Goal: Check status: Check status

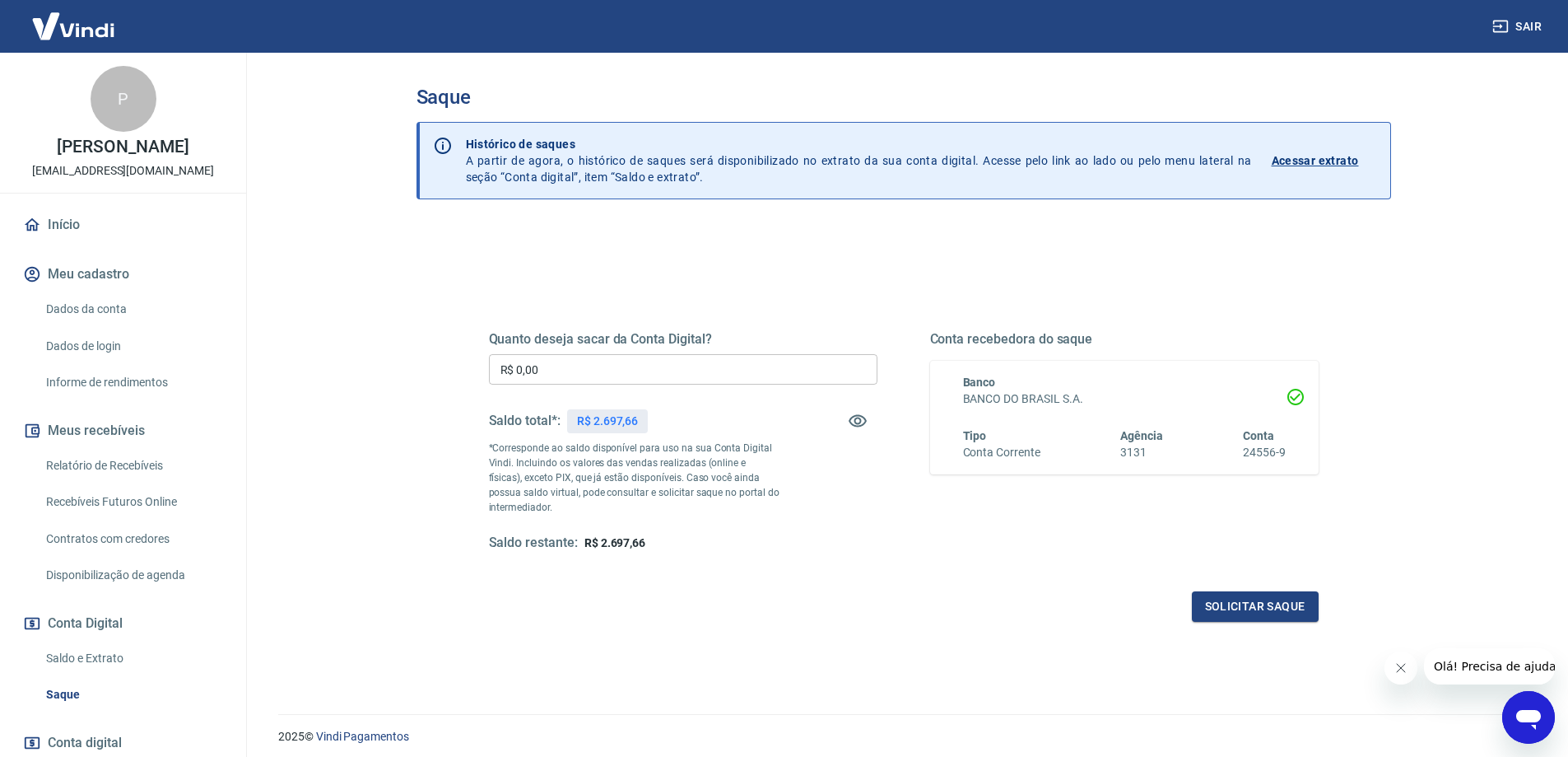
click at [139, 481] on link "Relatório de Recebíveis" at bounding box center [132, 465] width 187 height 34
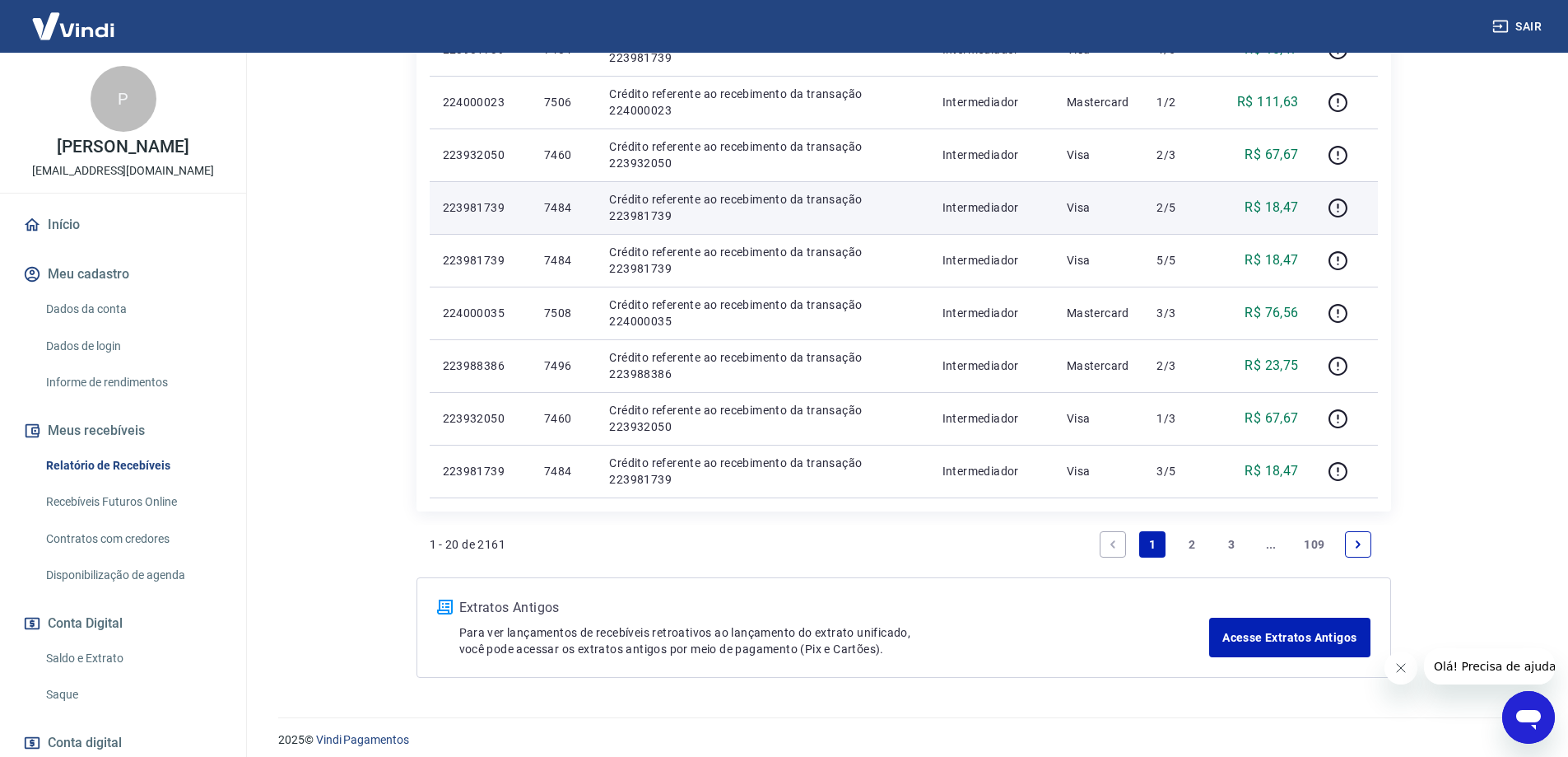
scroll to position [1039, 0]
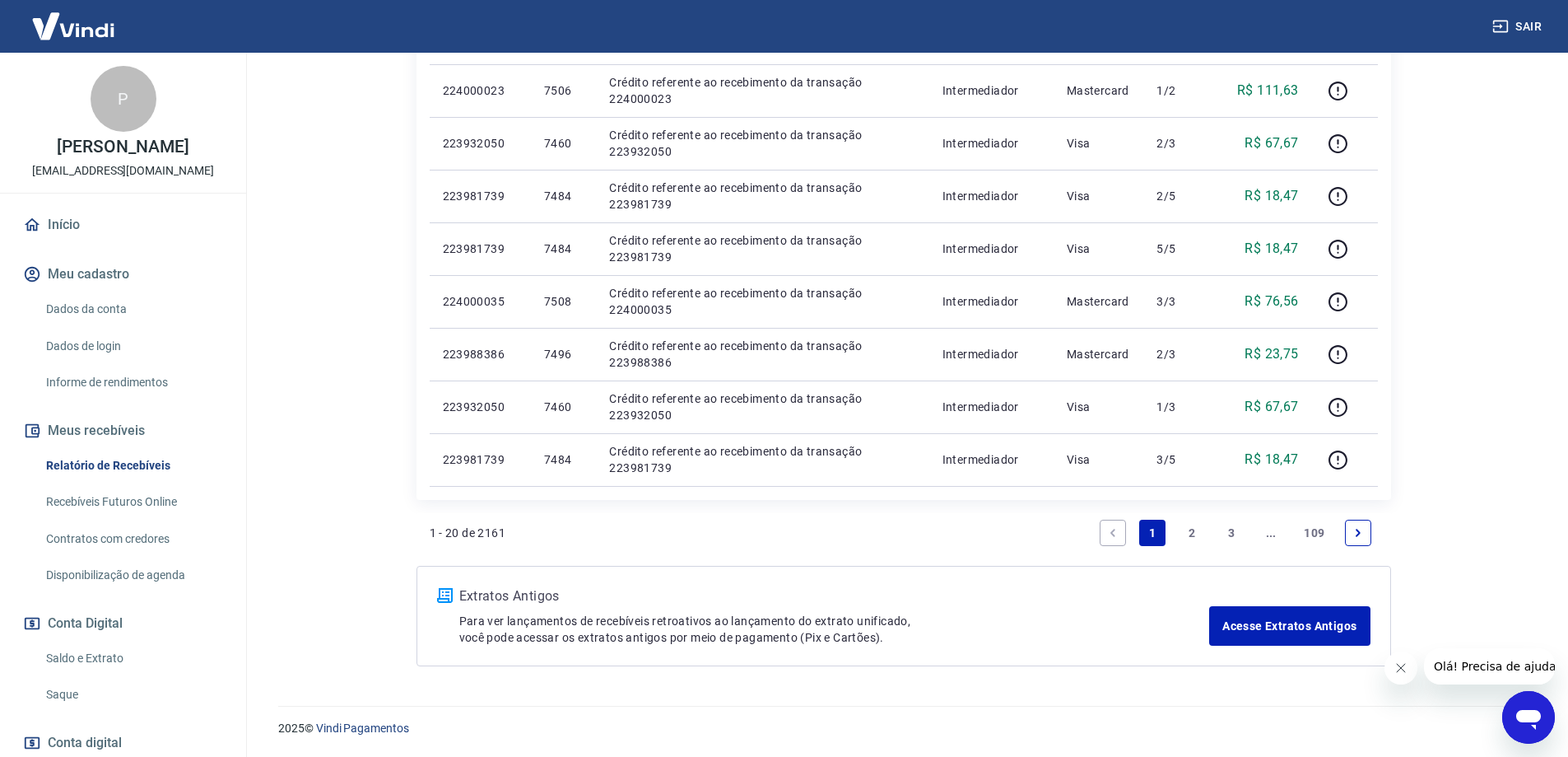
click at [1191, 529] on link "2" at bounding box center [1192, 533] width 27 height 27
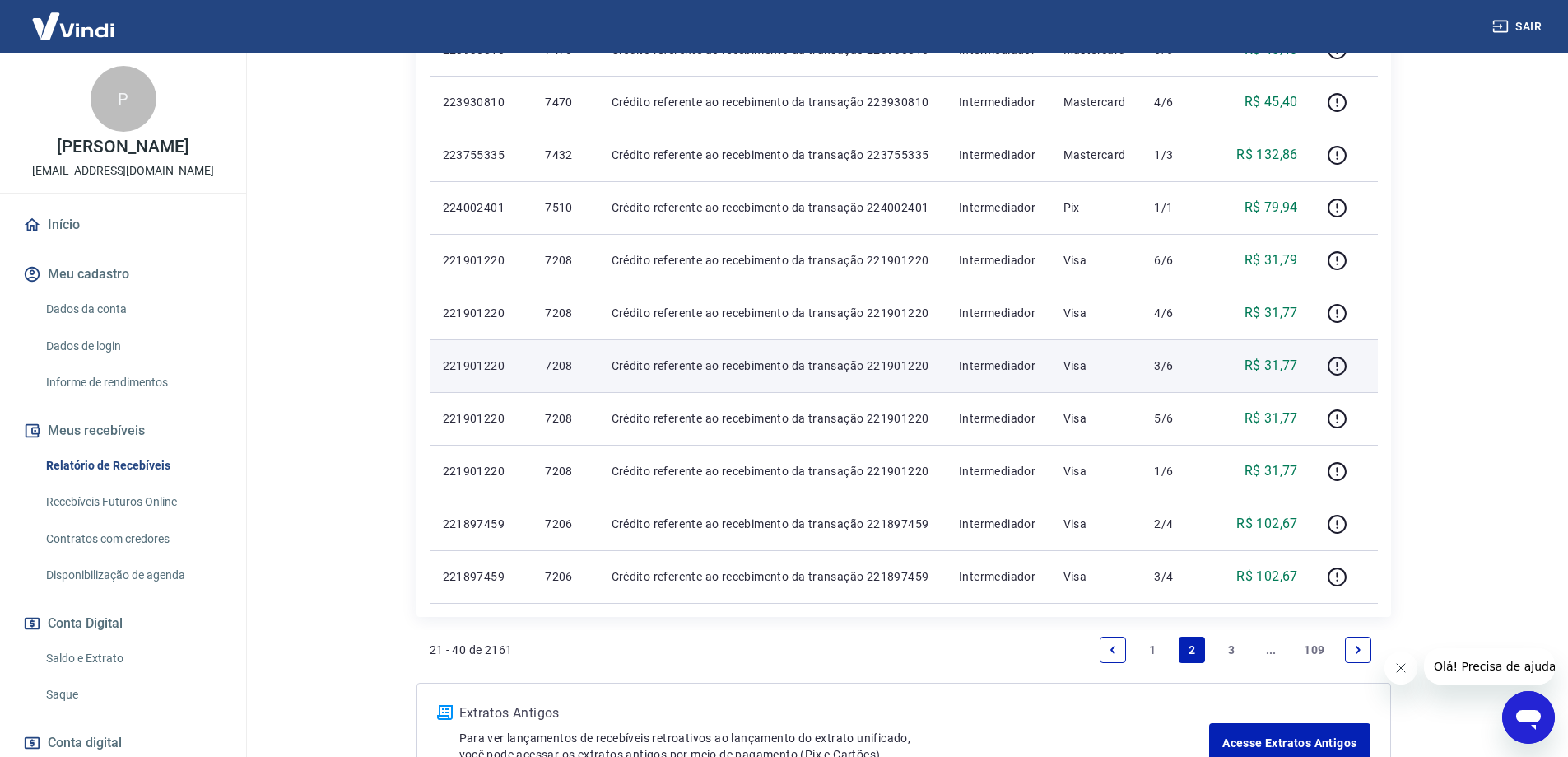
scroll to position [1039, 0]
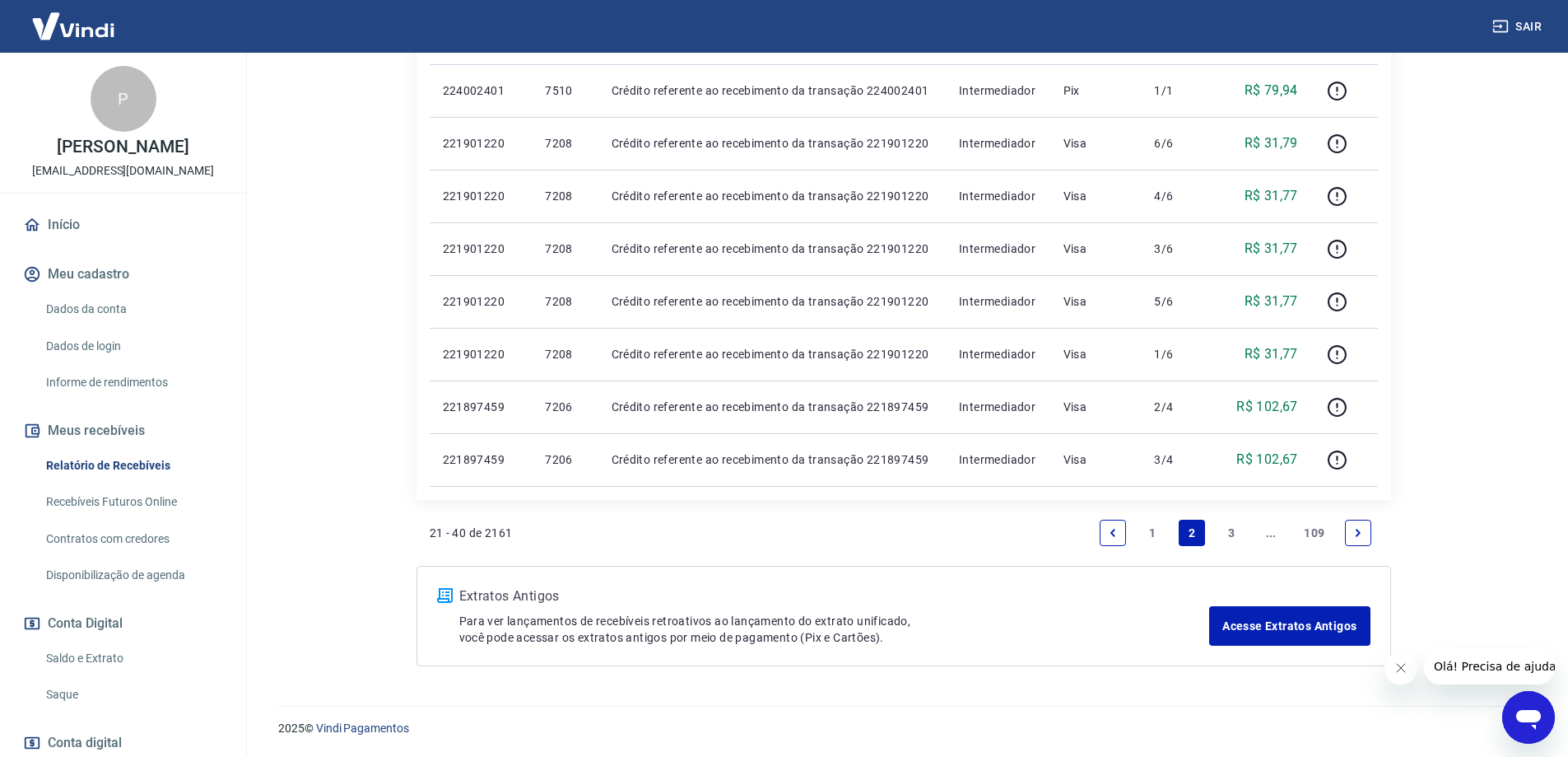
click at [1233, 523] on link "3" at bounding box center [1231, 533] width 27 height 27
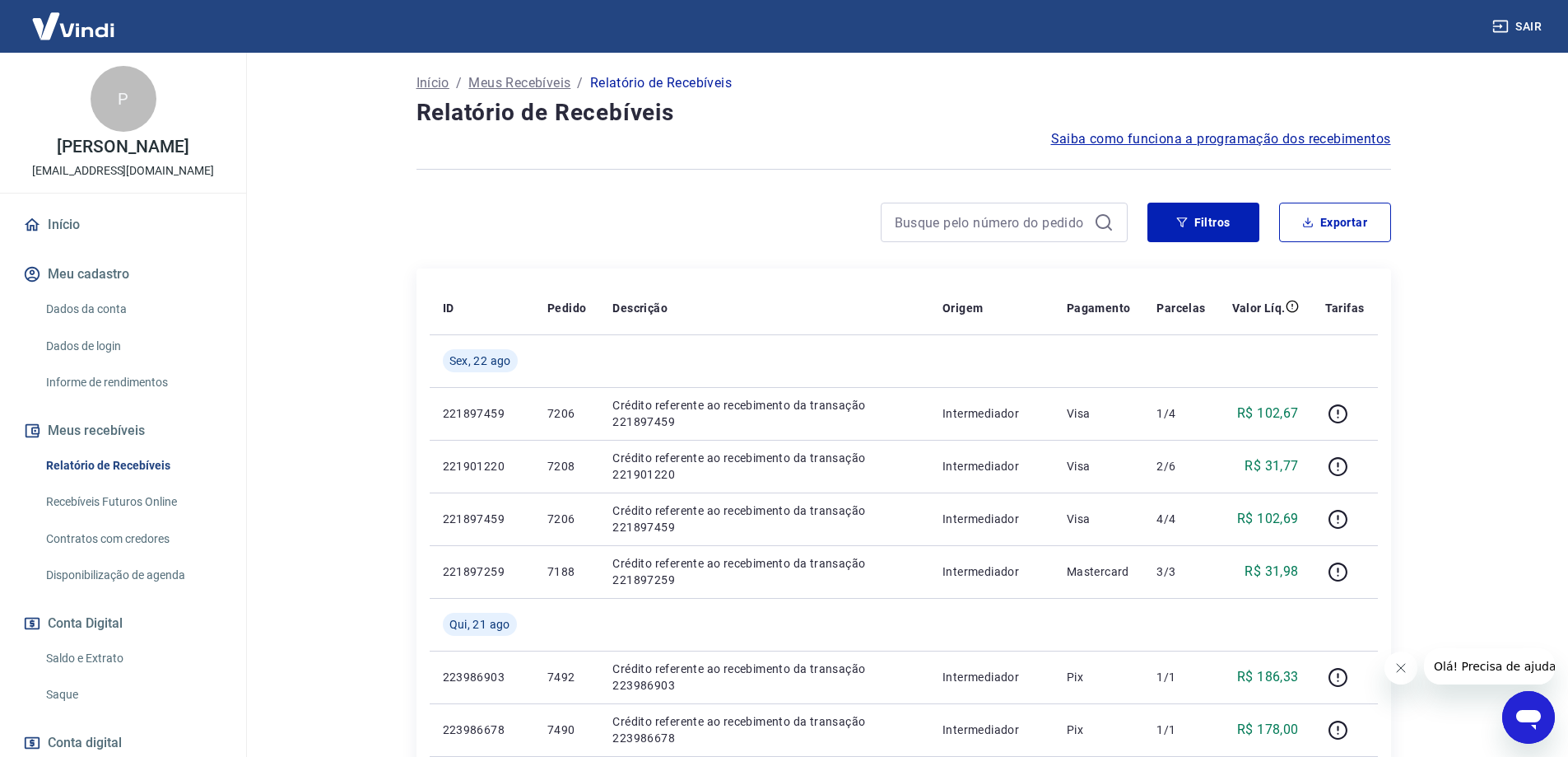
scroll to position [82, 0]
click at [1225, 239] on button "Filtros" at bounding box center [1202, 223] width 112 height 40
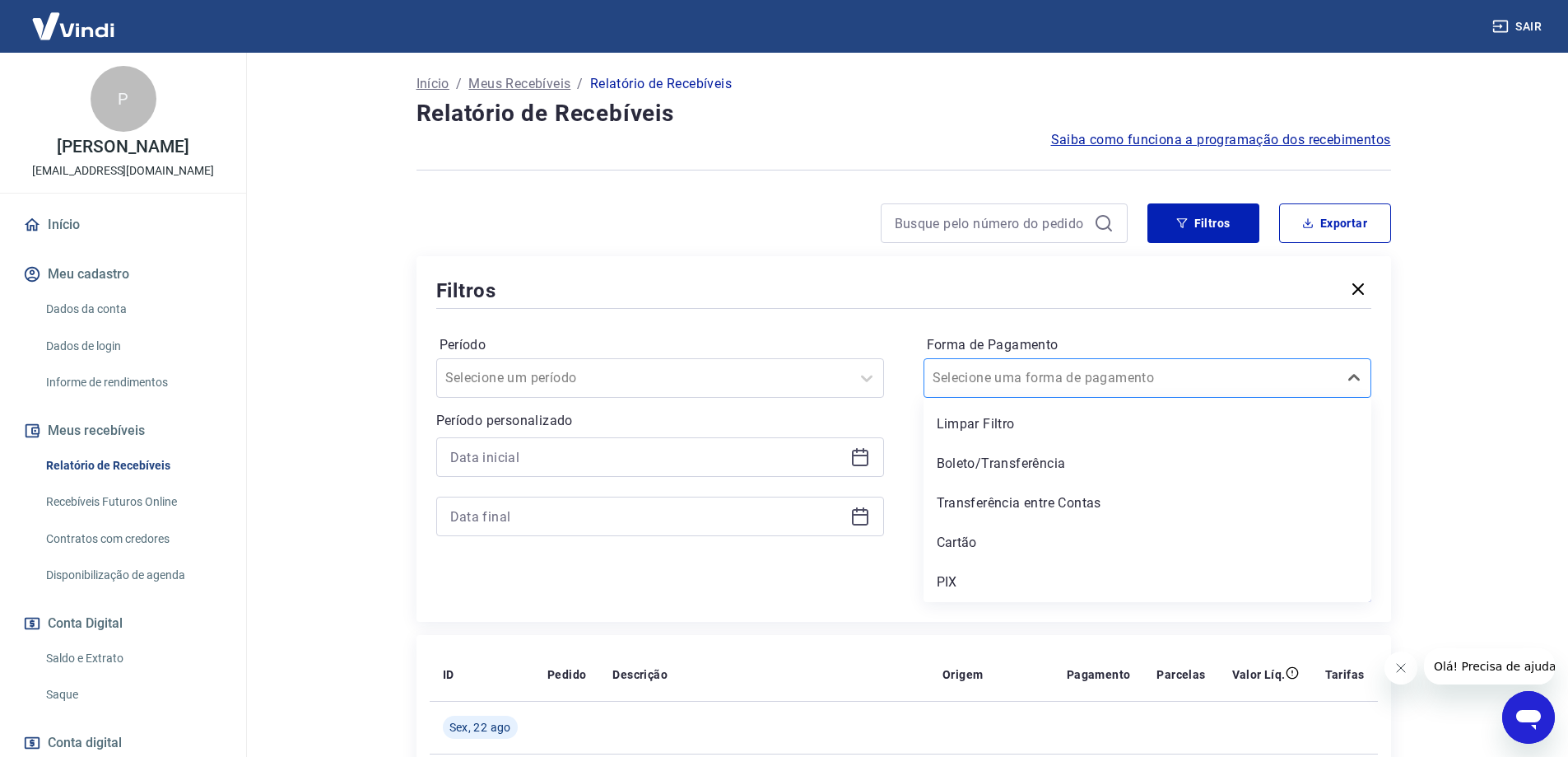
click at [983, 382] on input "Forma de Pagamento" at bounding box center [1016, 378] width 166 height 20
click at [966, 580] on div "PIX" at bounding box center [1147, 581] width 448 height 33
click at [959, 586] on div "Aplicar filtros" at bounding box center [904, 588] width 935 height 27
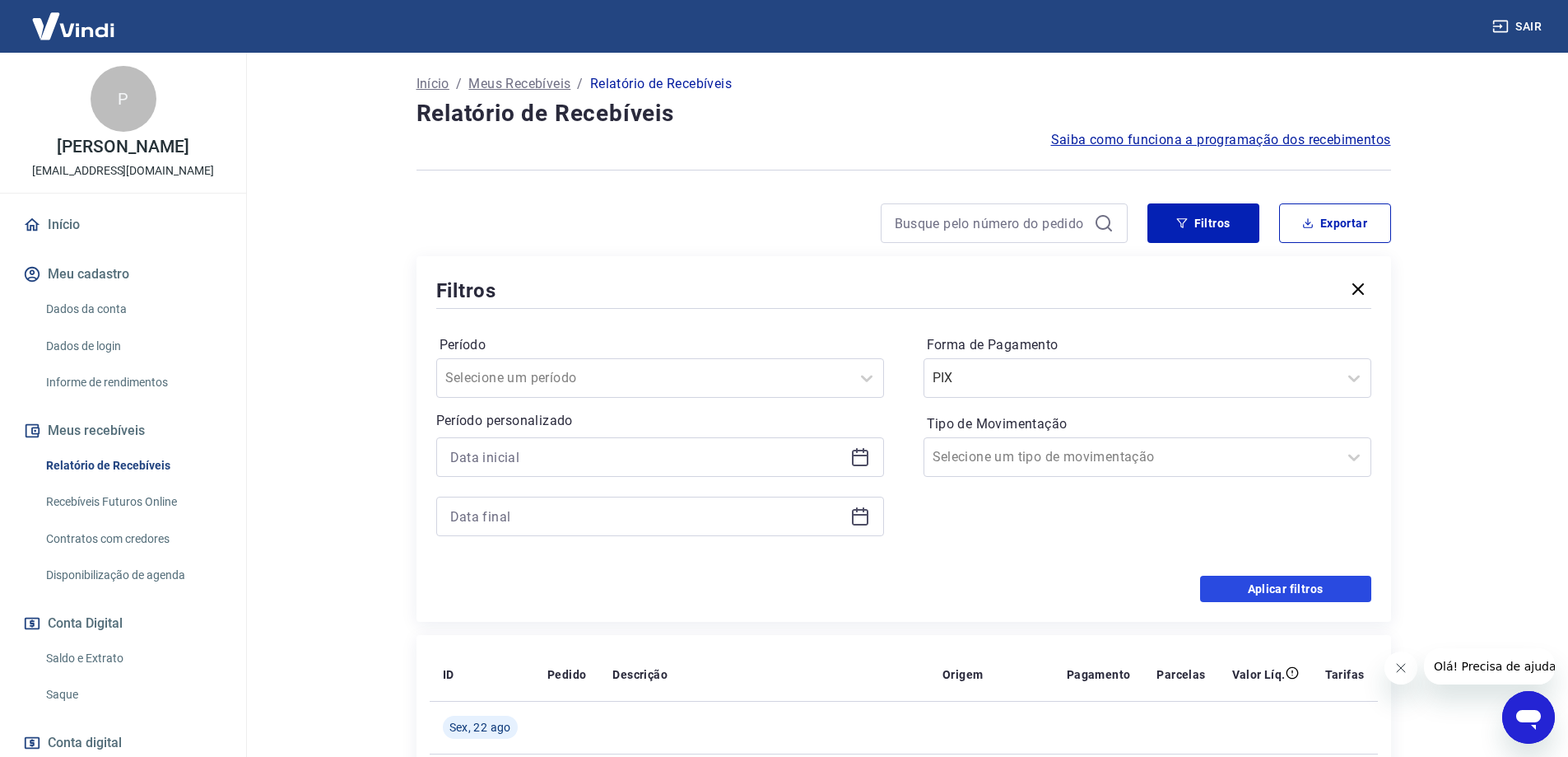
click at [1280, 595] on button "Aplicar filtros" at bounding box center [1285, 588] width 171 height 27
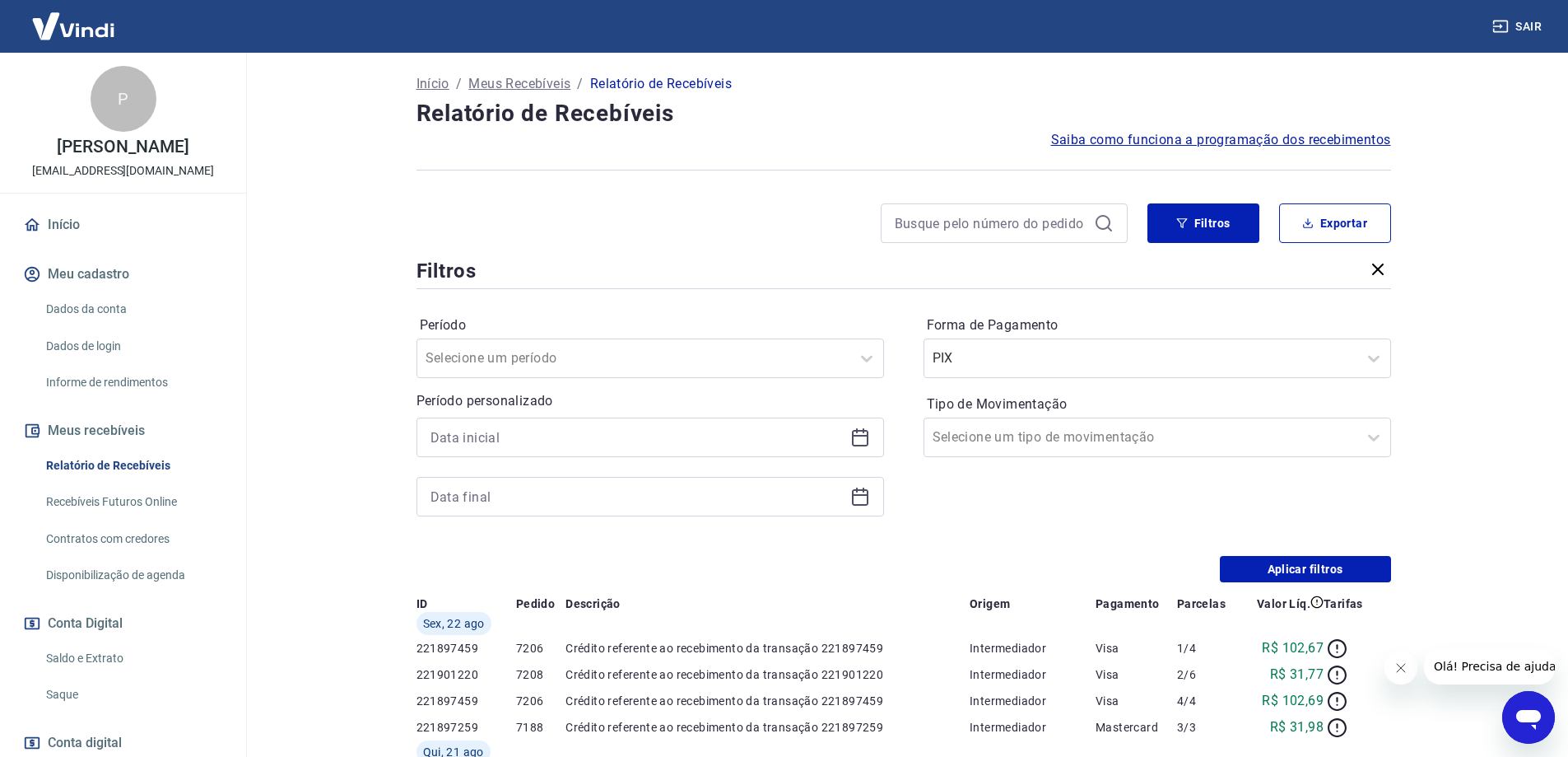
click at [1234, 585] on div "Após o envio das liquidações aparecerem no Relatório de Recebíveis, elas podem …" at bounding box center [904, 707] width 1014 height 1473
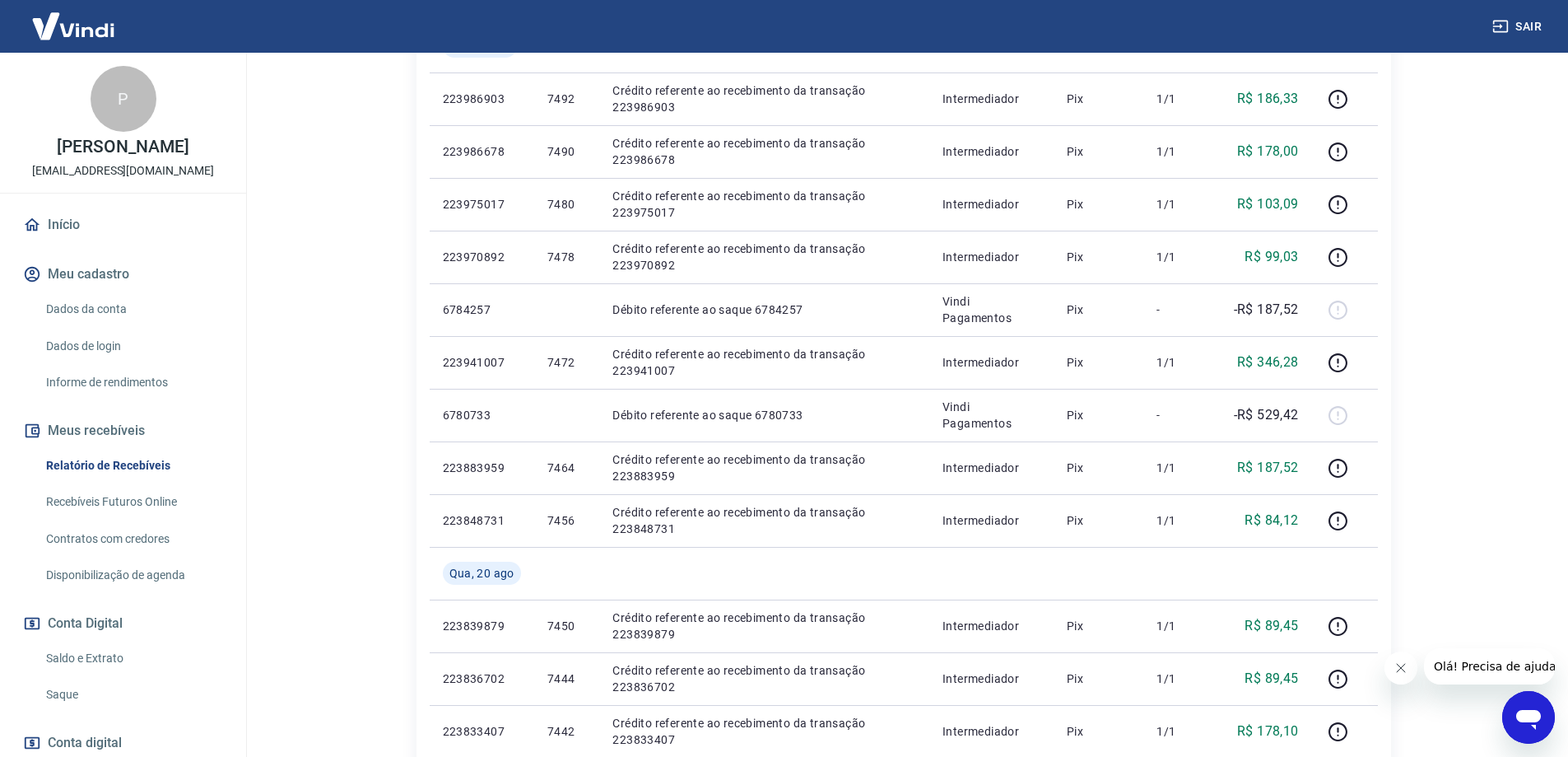
scroll to position [494, 0]
